Goal: Information Seeking & Learning: Learn about a topic

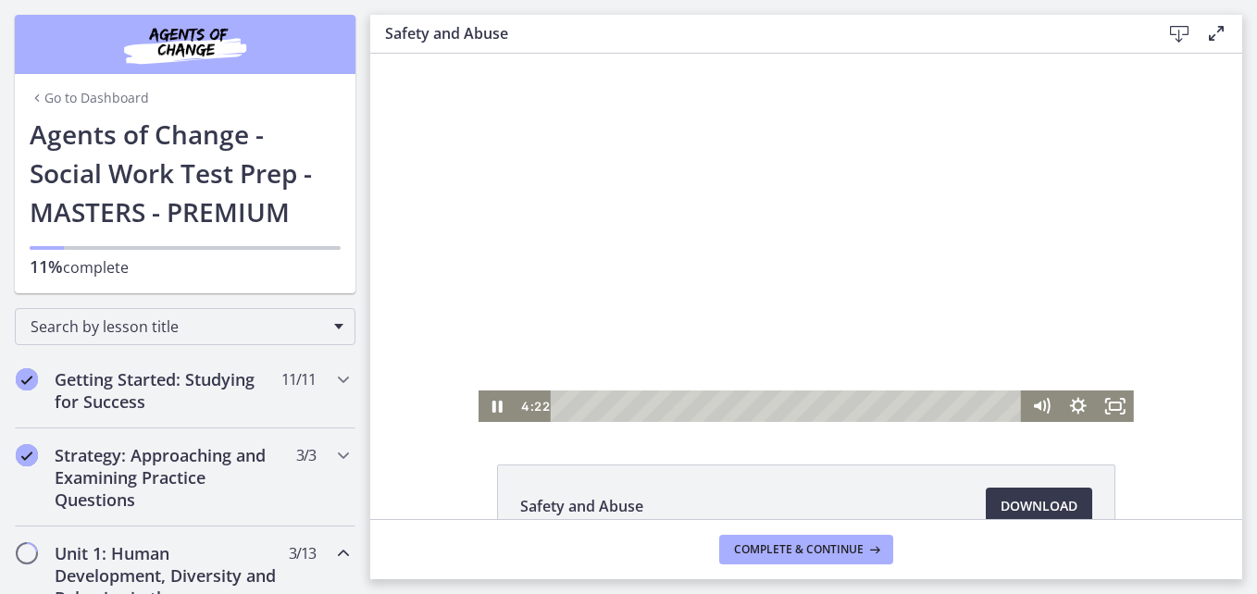
scroll to position [648, 0]
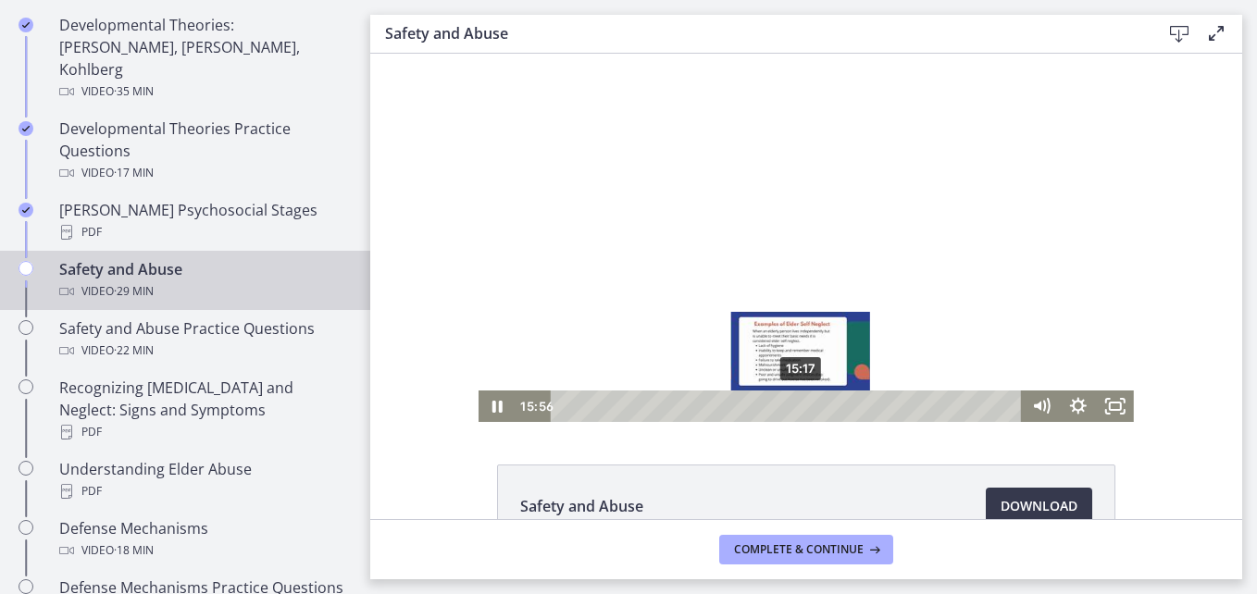
click at [27, 261] on icon "Chapters" at bounding box center [26, 268] width 15 height 15
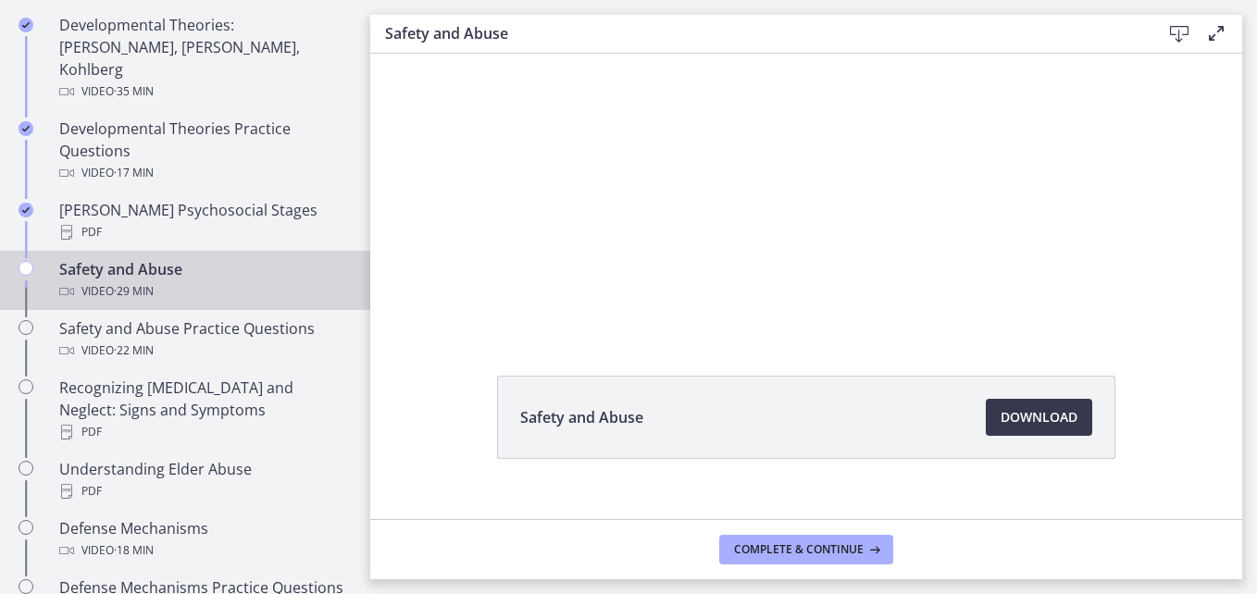
scroll to position [118, 0]
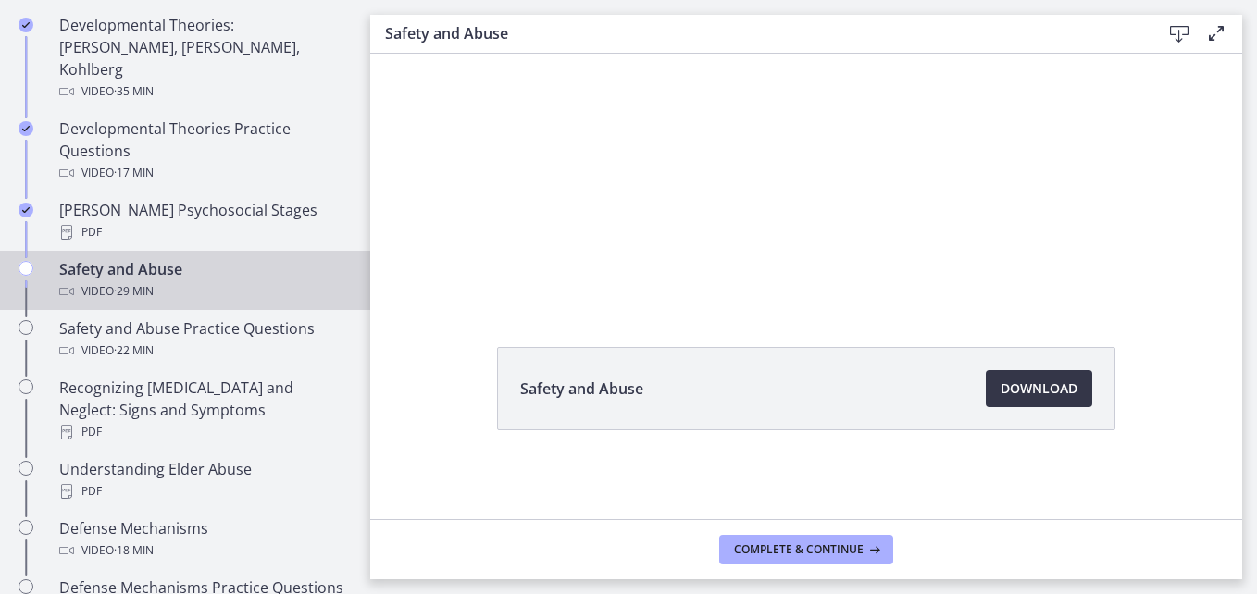
click at [1045, 392] on span "Download Opens in a new window" at bounding box center [1038, 389] width 77 height 22
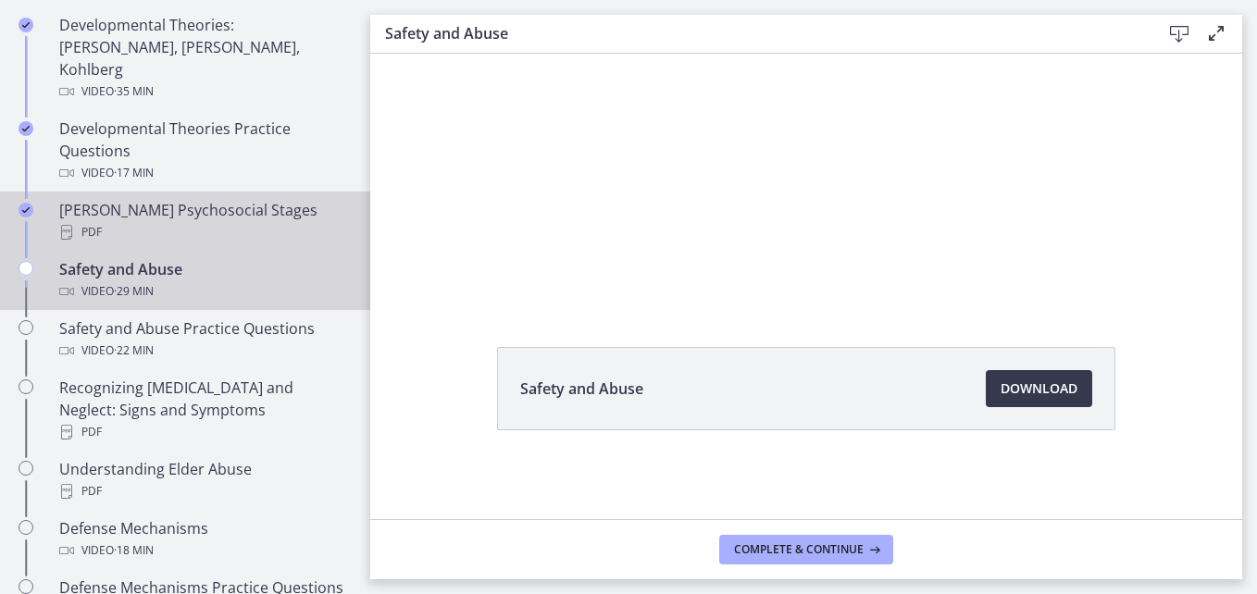
click at [31, 203] on icon "Completed" at bounding box center [26, 210] width 15 height 15
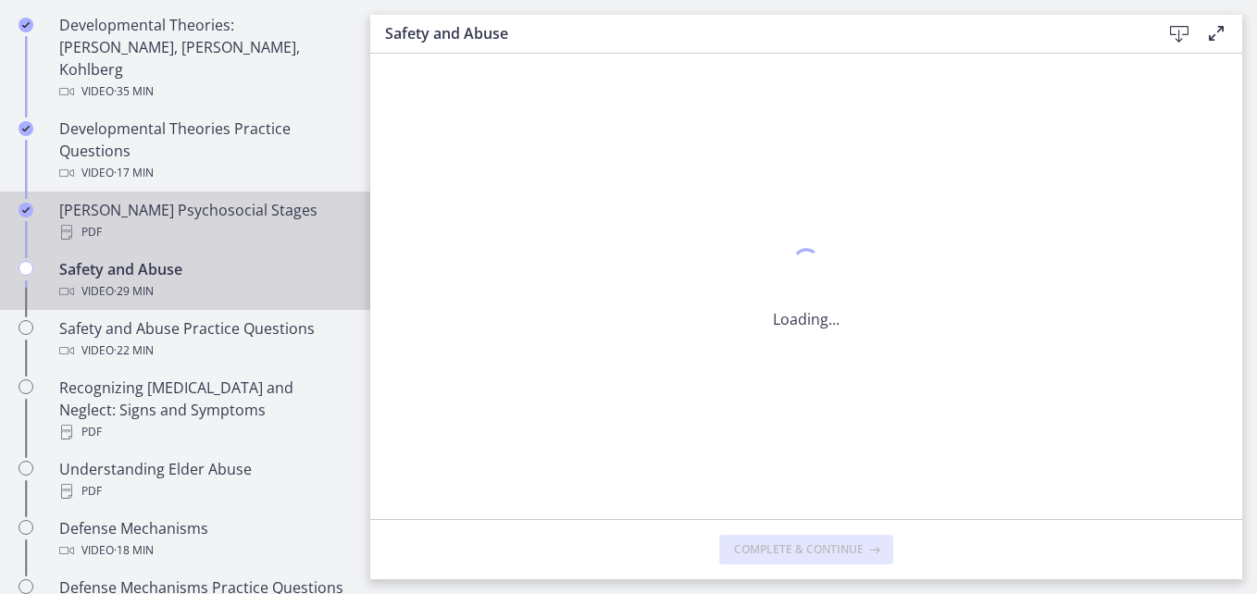
scroll to position [0, 0]
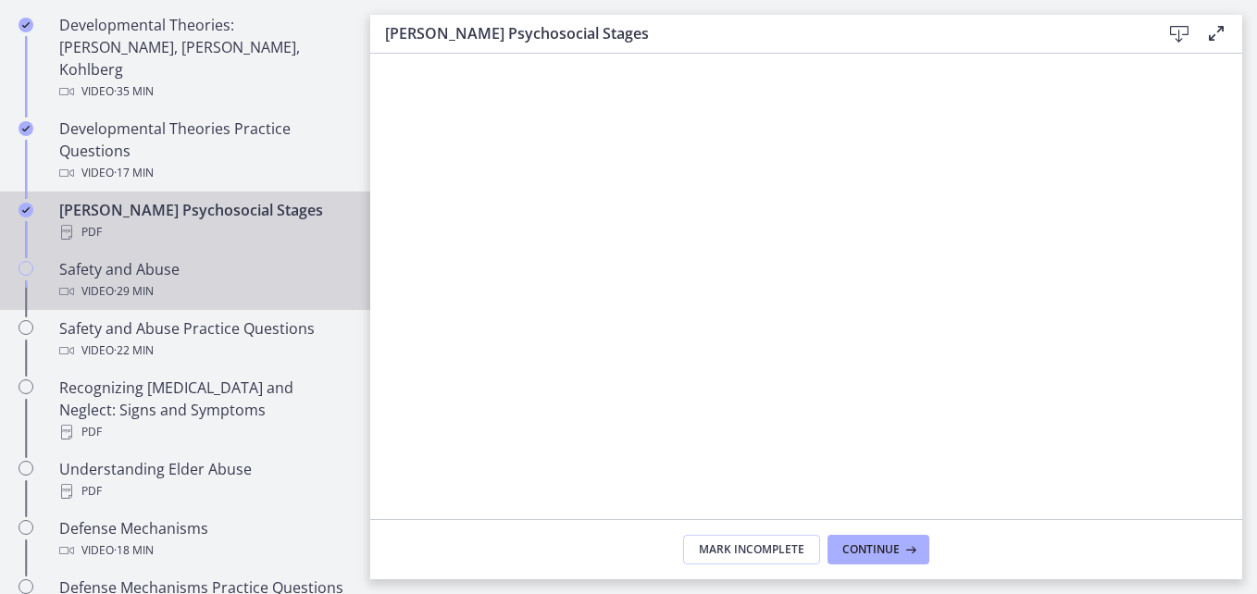
click at [23, 261] on icon "Chapters" at bounding box center [26, 268] width 15 height 15
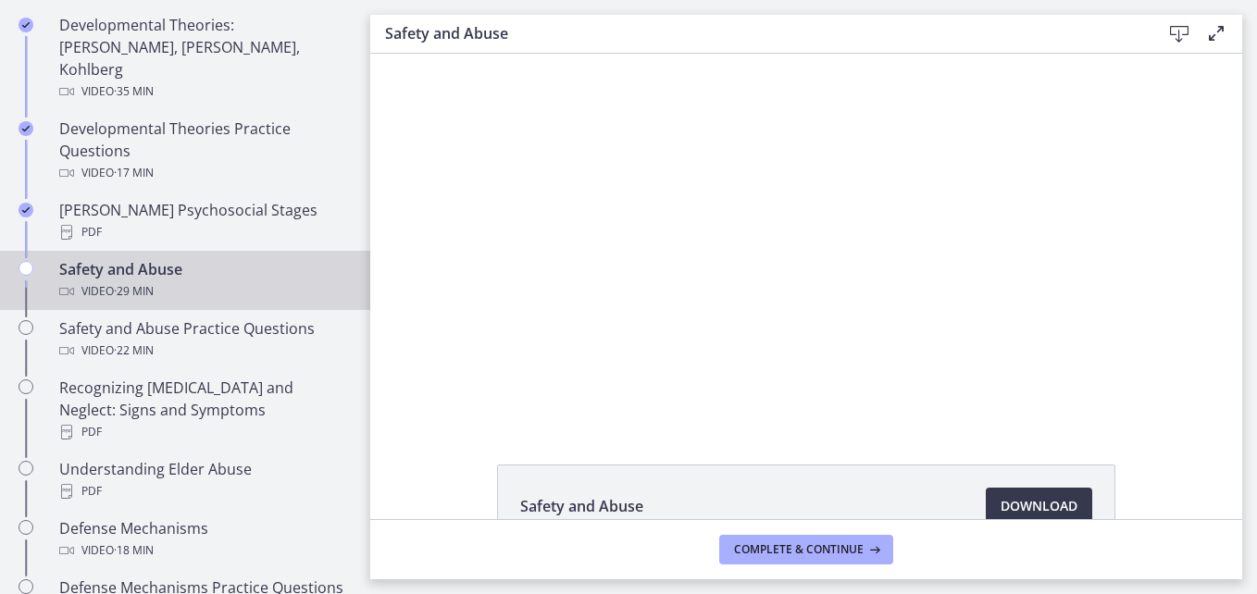
click at [1161, 460] on div "Safety and Abuse Download Opens in a new window" at bounding box center [806, 286] width 872 height 465
click at [1210, 444] on div "Safety and Abuse Download Opens in a new window" at bounding box center [806, 286] width 872 height 465
click at [753, 526] on footer "Complete & continue" at bounding box center [806, 549] width 872 height 60
click at [801, 487] on li "Safety and Abuse Download Opens in a new window" at bounding box center [806, 506] width 618 height 83
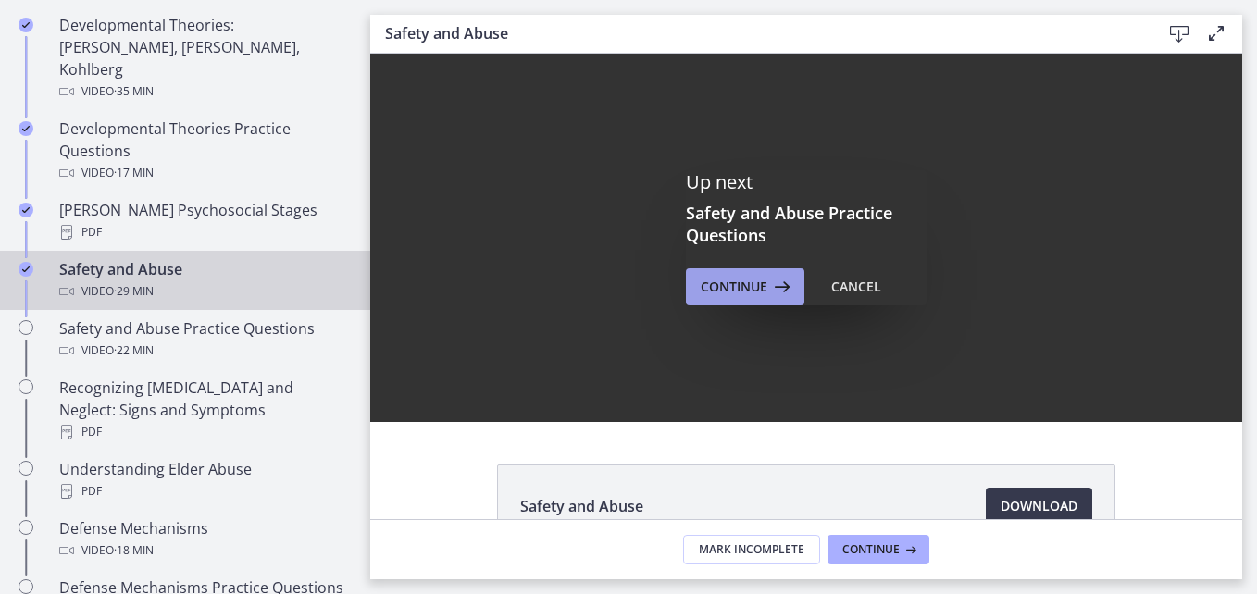
click at [745, 281] on span "Continue" at bounding box center [734, 287] width 67 height 22
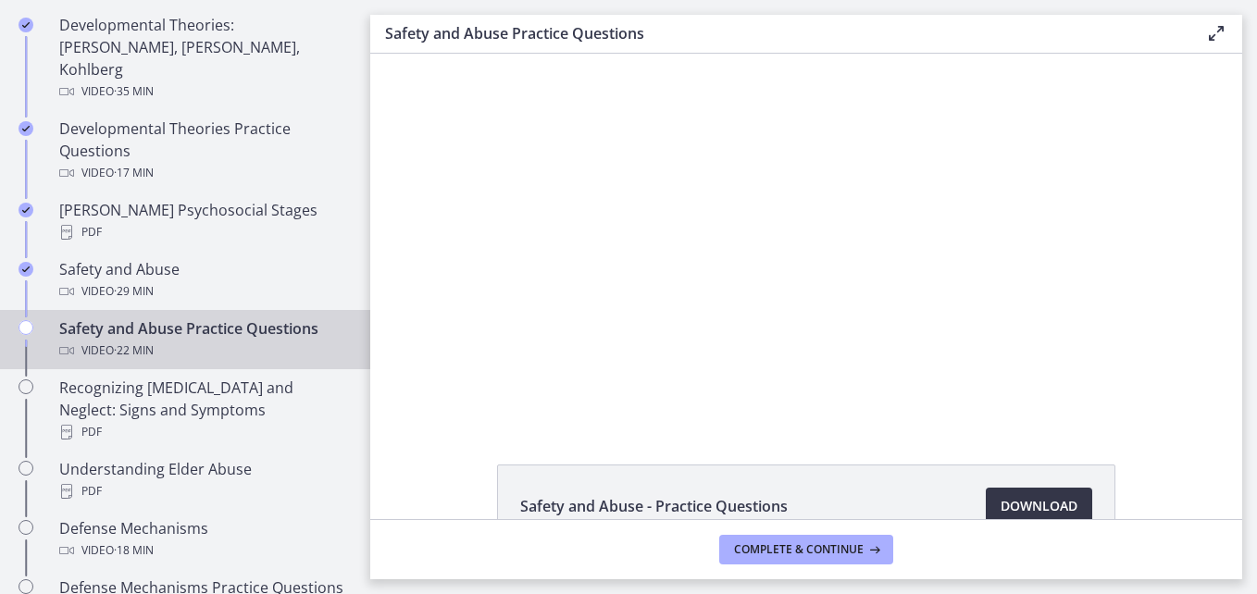
click at [1000, 502] on span "Download Opens in a new window" at bounding box center [1038, 506] width 77 height 22
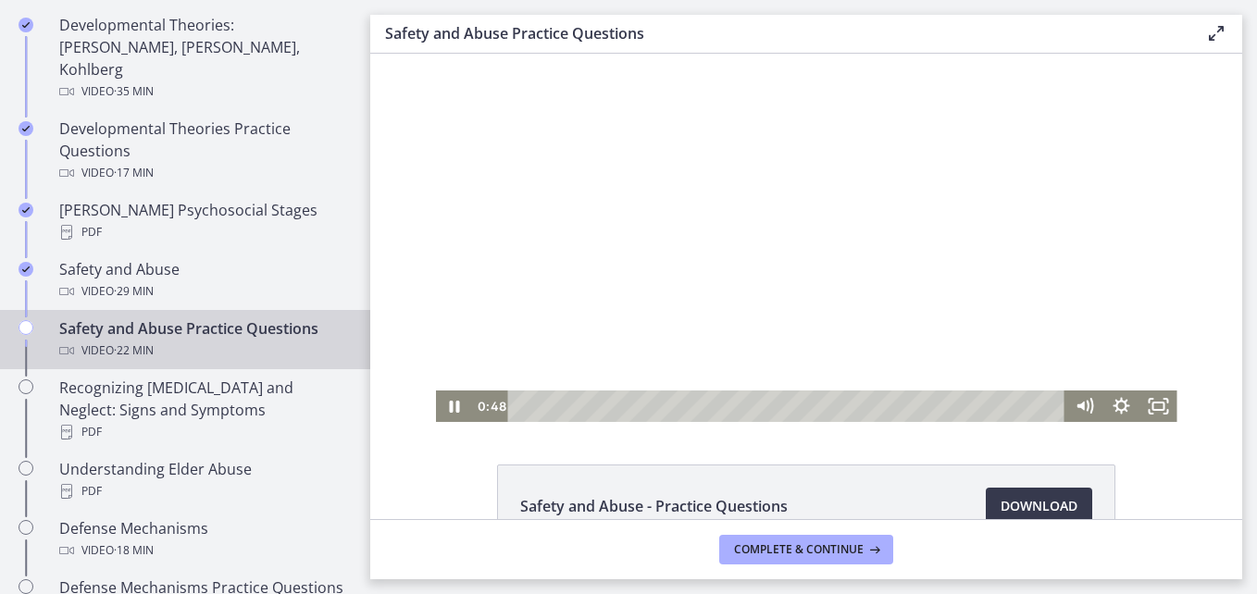
click at [879, 323] on div at bounding box center [806, 238] width 741 height 368
click at [788, 289] on div at bounding box center [806, 238] width 741 height 368
click at [1148, 407] on icon "Fullscreen" at bounding box center [1158, 407] width 44 height 38
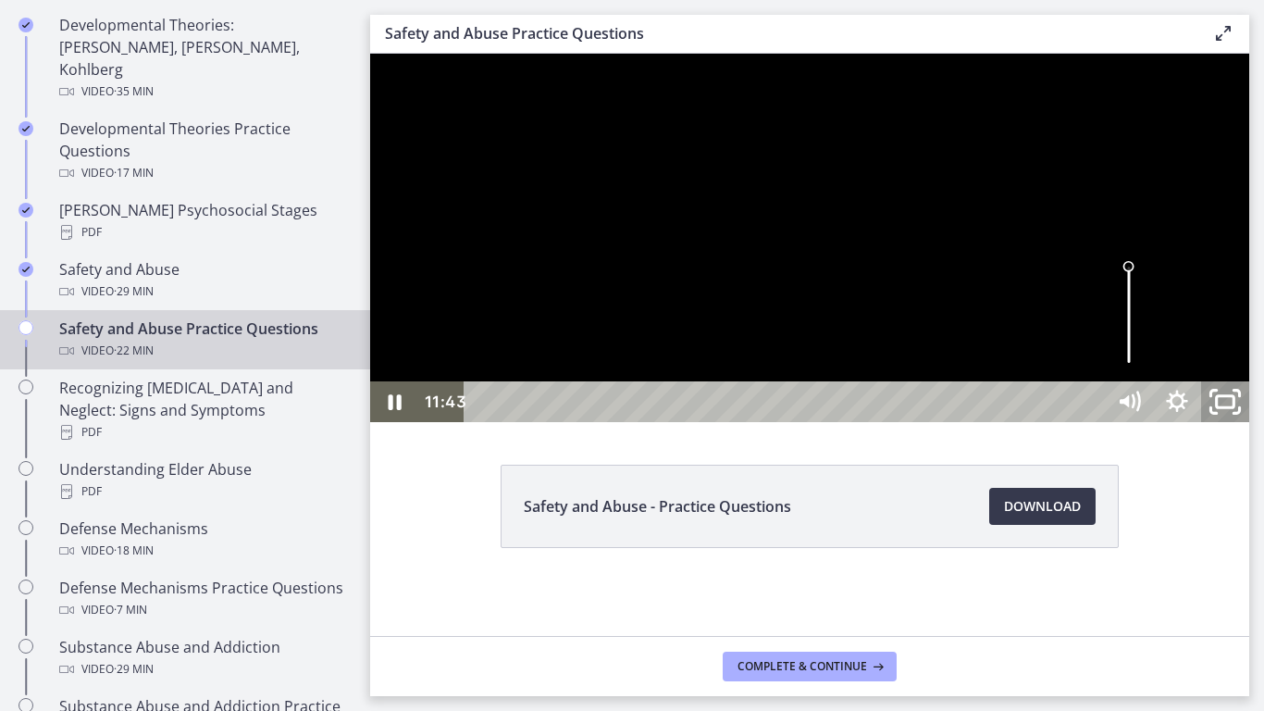
click at [1254, 427] on icon "Unfullscreen" at bounding box center [1225, 402] width 57 height 49
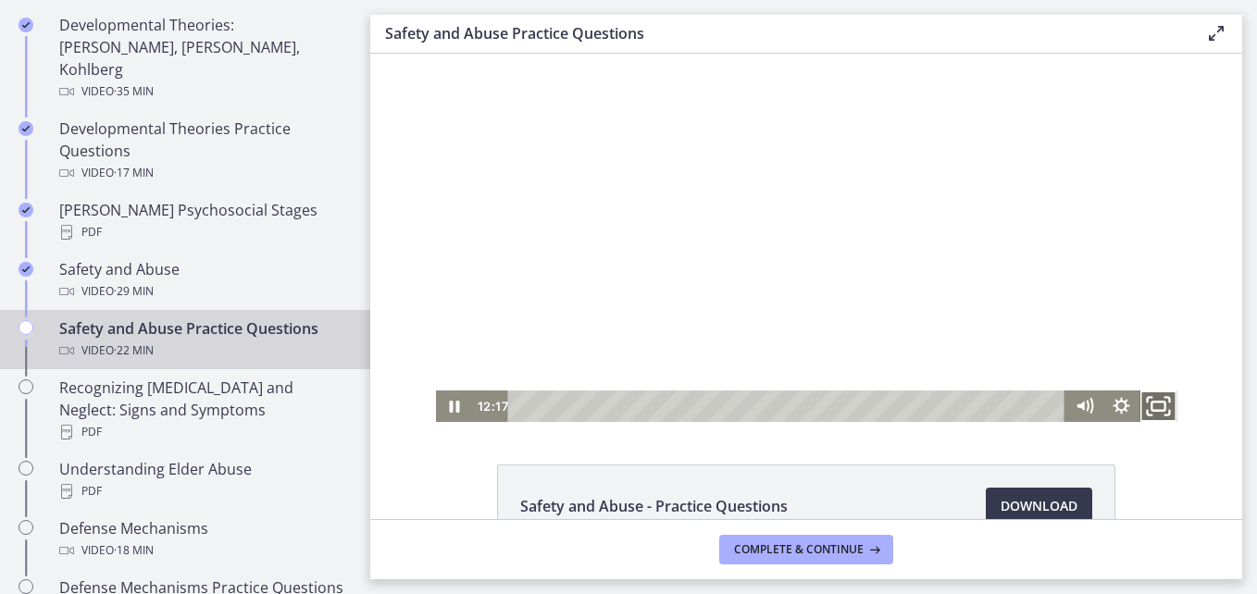
click at [1151, 410] on rect "Fullscreen" at bounding box center [1157, 406] width 13 height 9
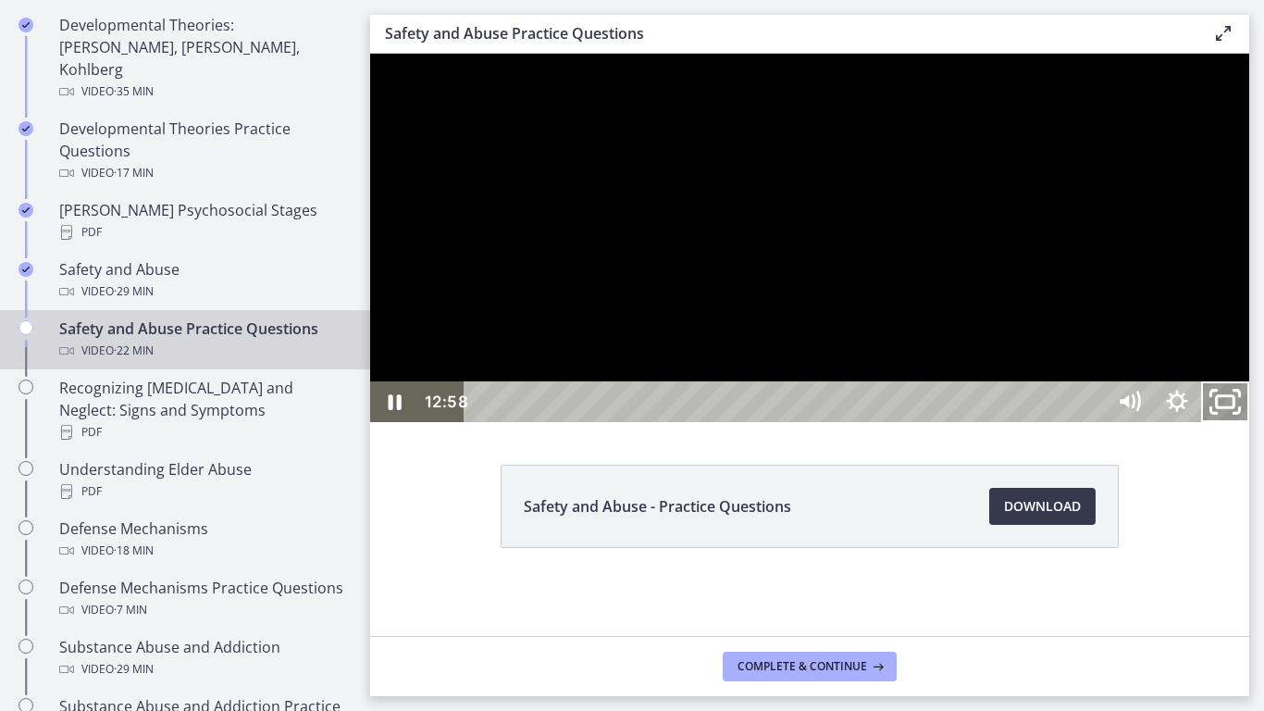
click at [1234, 407] on rect "Unfullscreen" at bounding box center [1226, 401] width 18 height 11
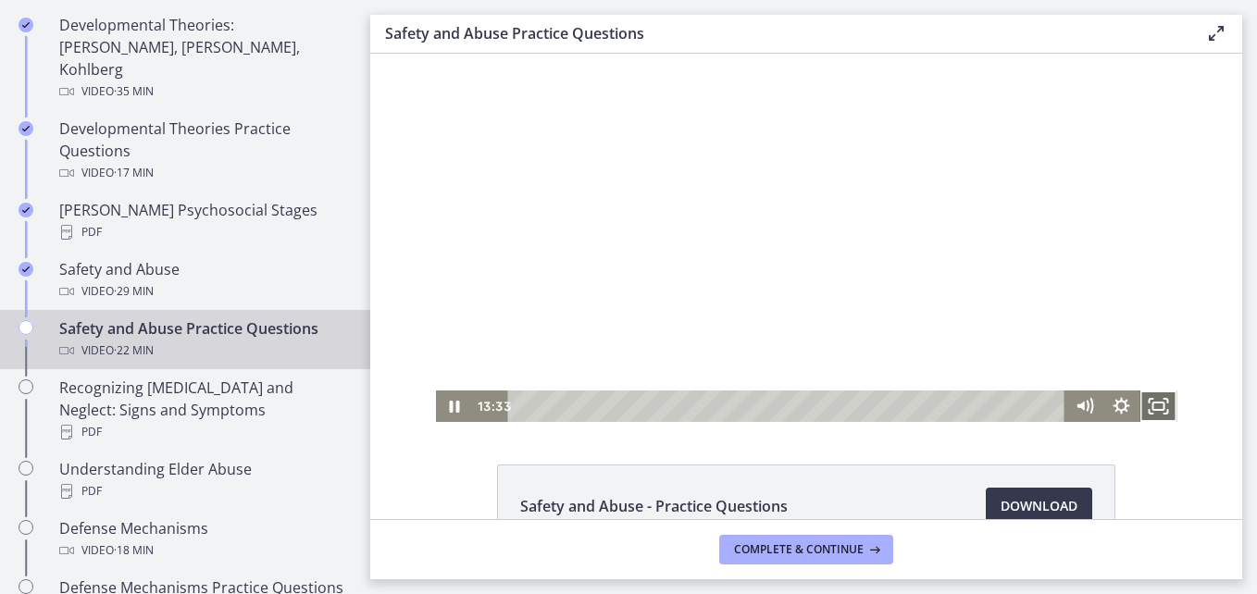
click at [1160, 406] on icon "Fullscreen" at bounding box center [1157, 406] width 37 height 31
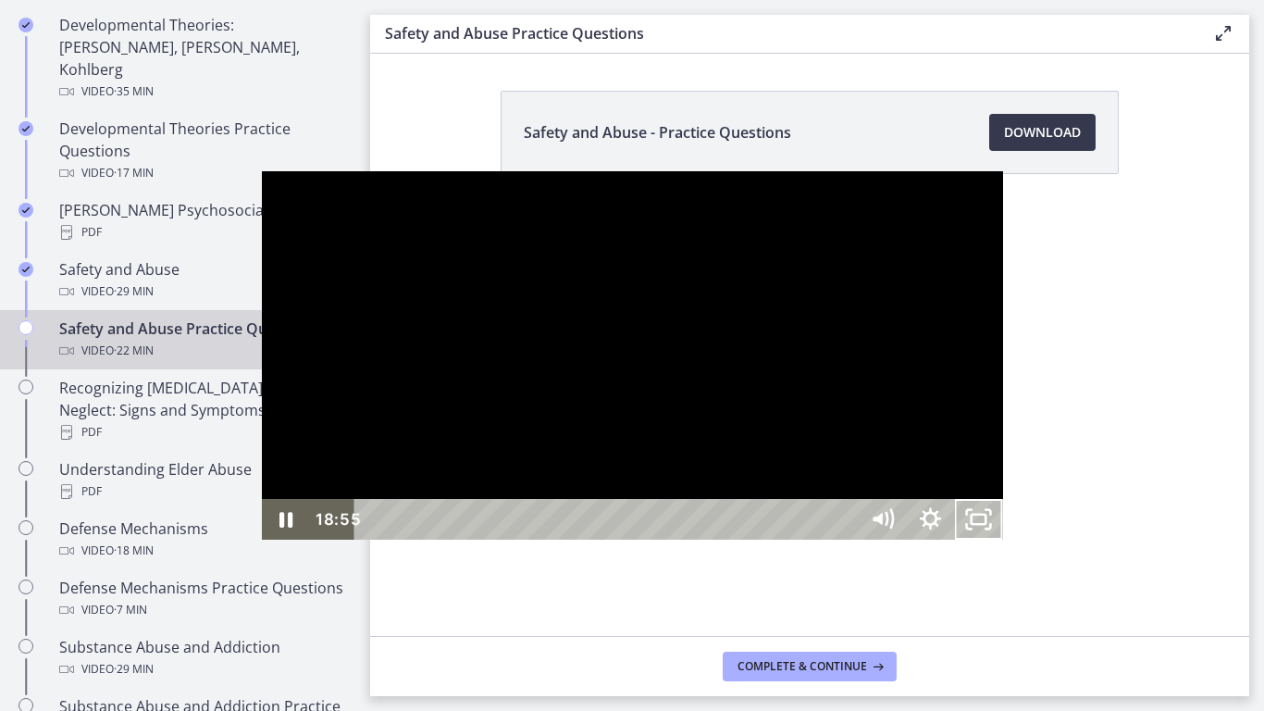
click at [918, 385] on div at bounding box center [632, 355] width 741 height 368
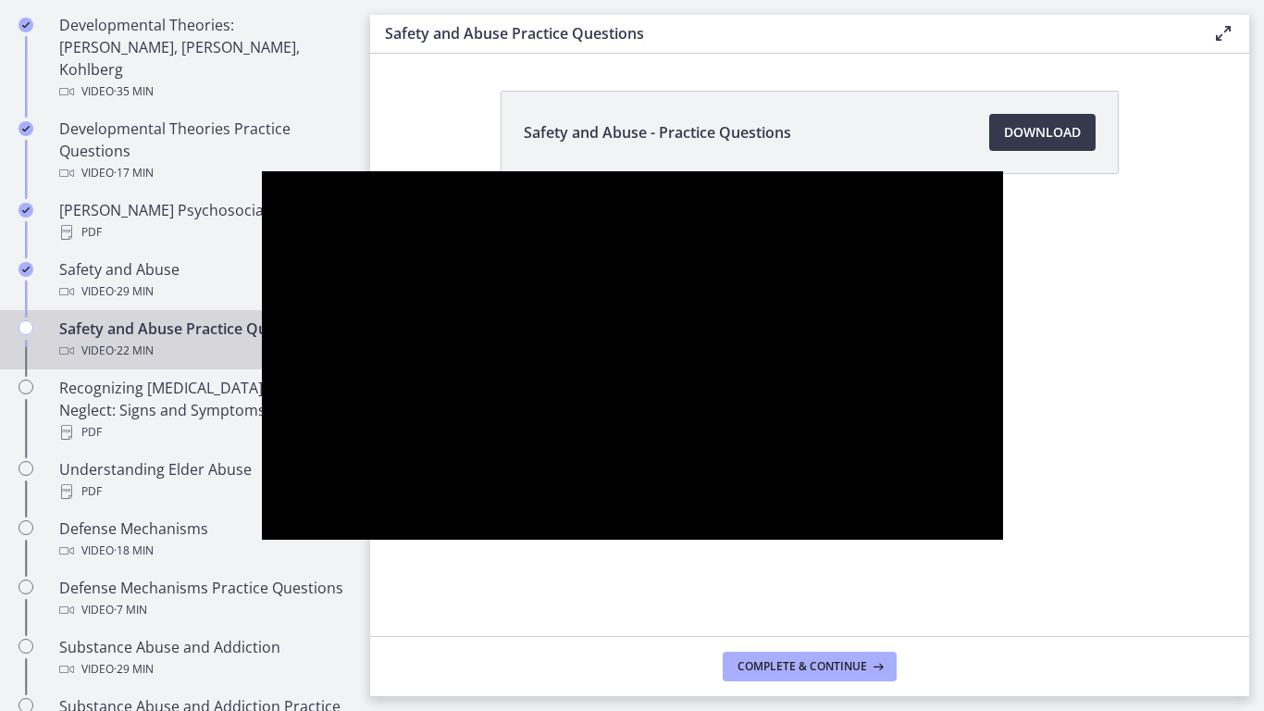
click at [981, 387] on div at bounding box center [632, 355] width 741 height 368
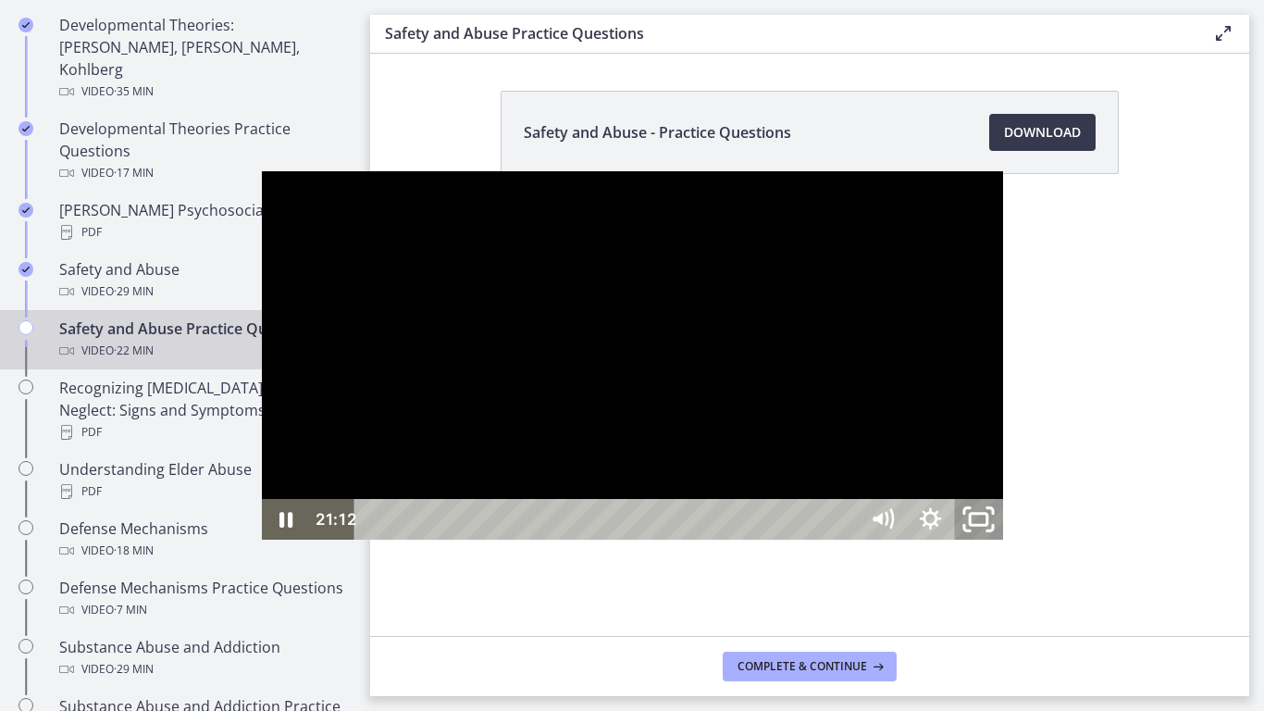
click at [1007, 544] on icon "Unfullscreen" at bounding box center [977, 519] width 57 height 49
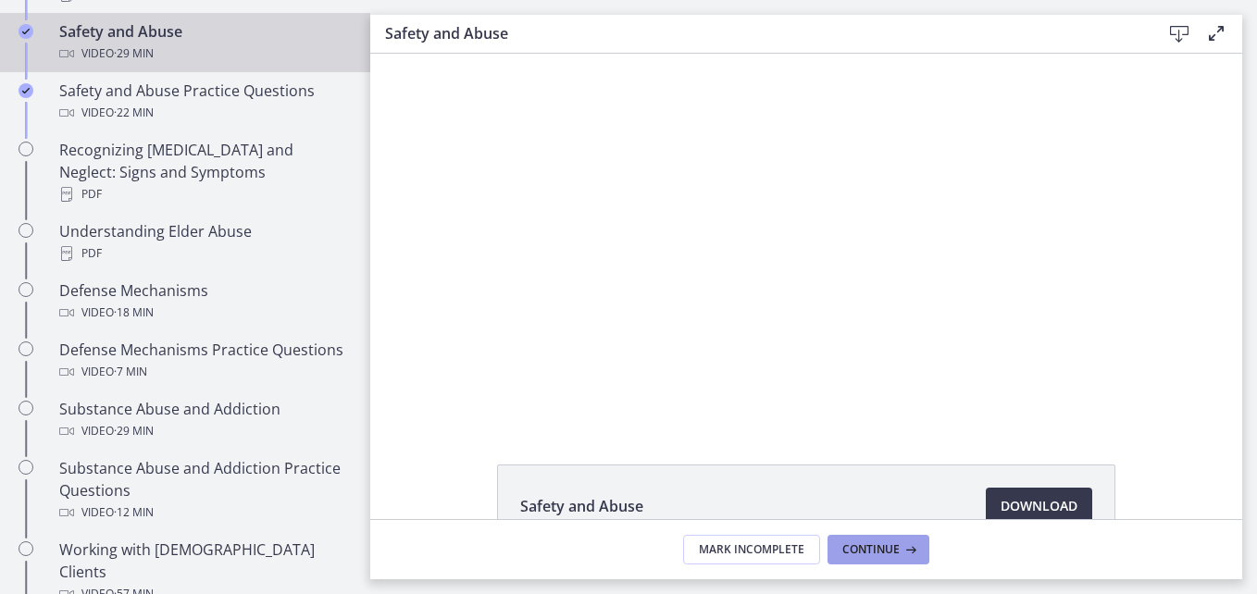
click at [887, 548] on span "Continue" at bounding box center [870, 549] width 57 height 15
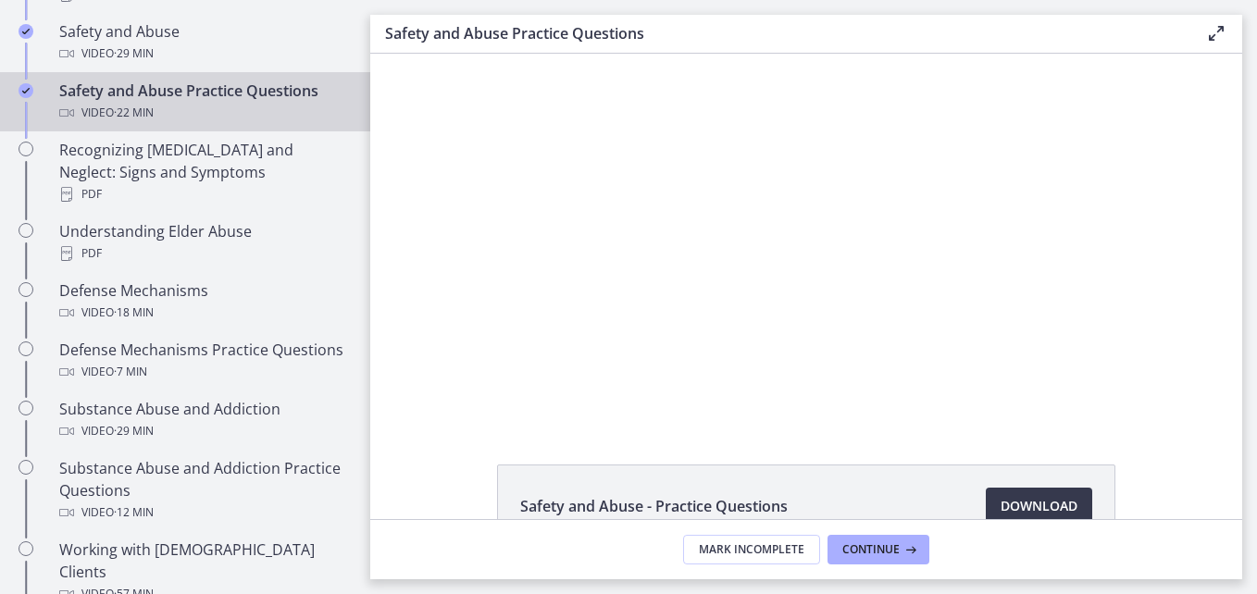
click at [1217, 43] on icon at bounding box center [1216, 33] width 22 height 22
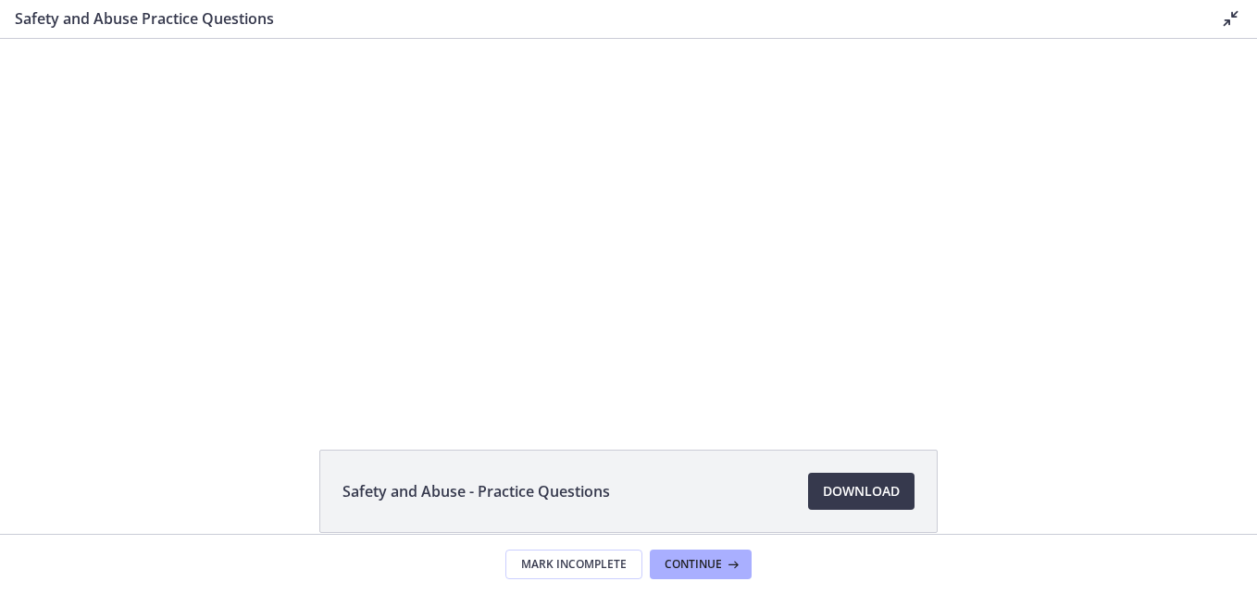
click at [1233, 17] on icon at bounding box center [1231, 18] width 22 height 22
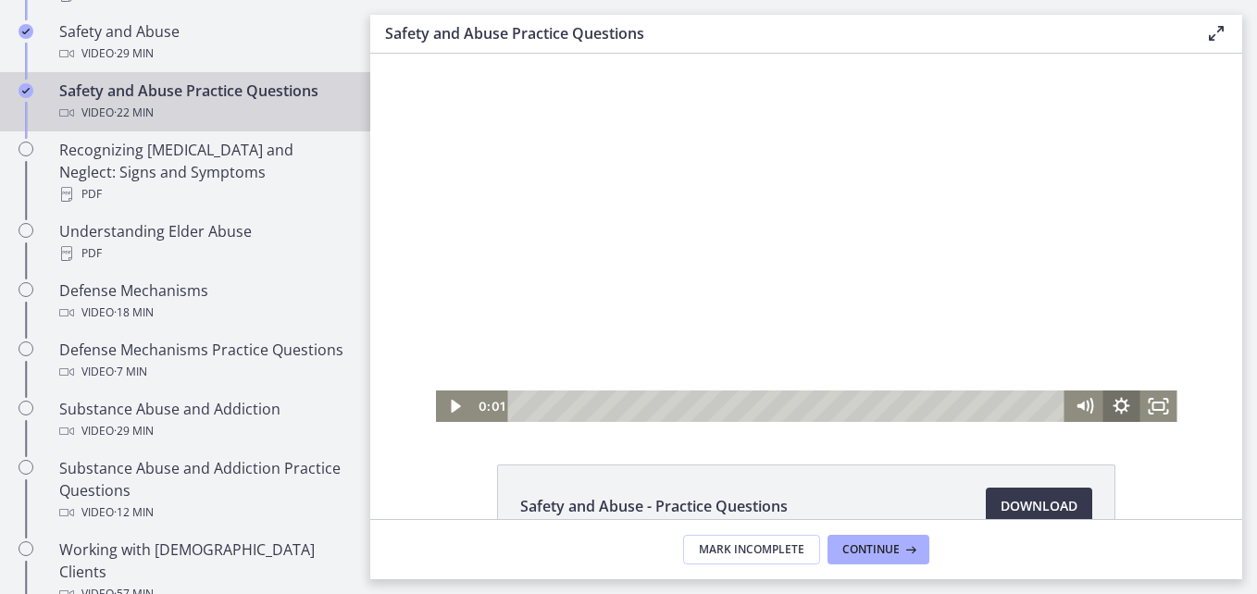
click at [1112, 406] on icon "Show settings menu" at bounding box center [1120, 405] width 17 height 17
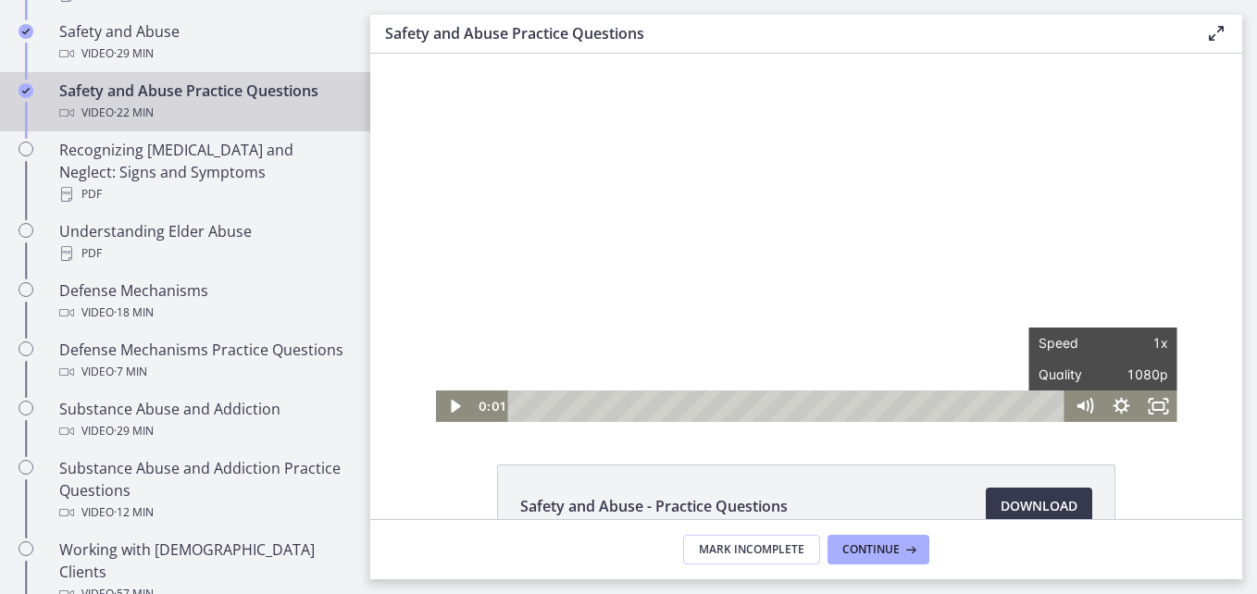
click at [1091, 263] on div at bounding box center [806, 238] width 741 height 368
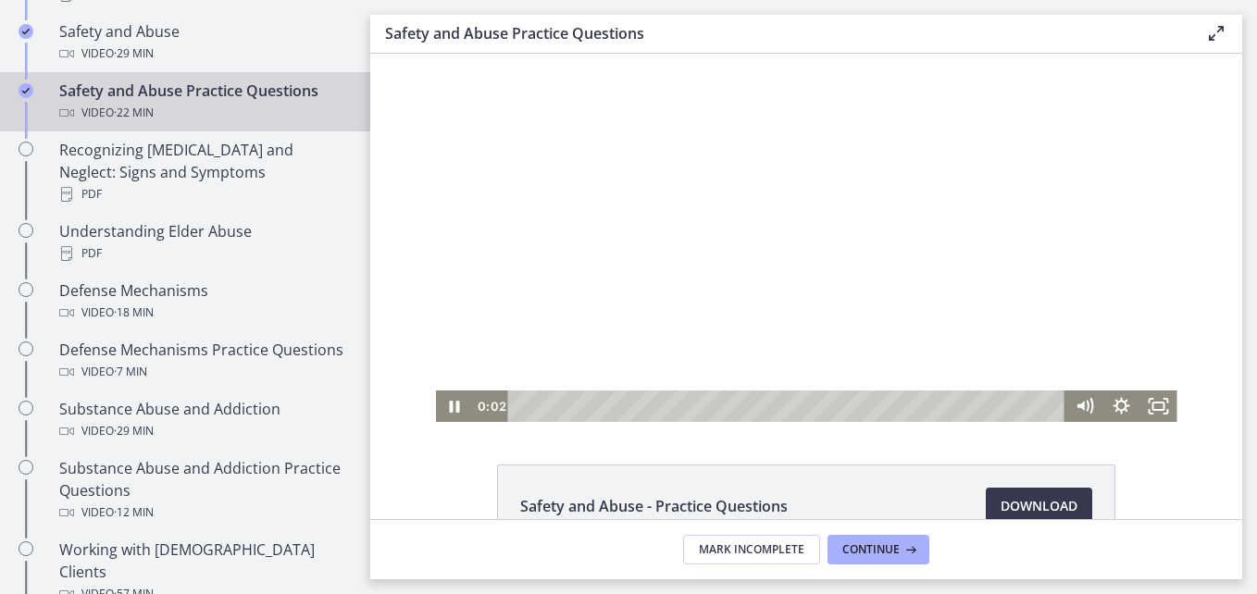
click at [1086, 261] on div at bounding box center [806, 238] width 741 height 368
